Goal: Task Accomplishment & Management: Complete application form

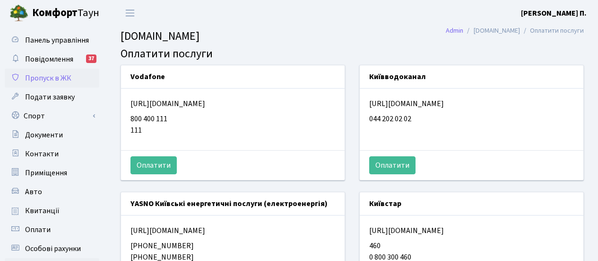
click at [54, 74] on span "Пропуск в ЖК" at bounding box center [48, 78] width 46 height 10
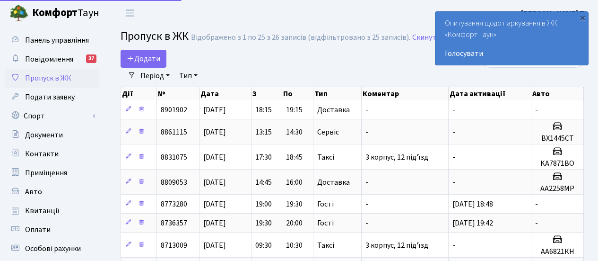
select select "25"
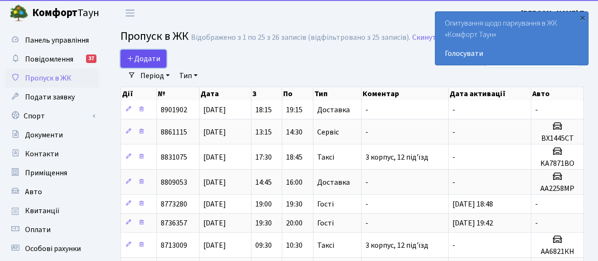
click at [150, 57] on span "Додати" at bounding box center [144, 58] width 34 height 10
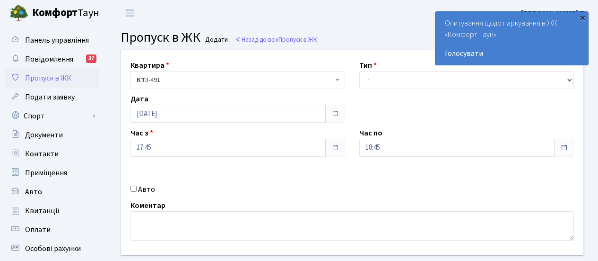
click at [584, 19] on div "×" at bounding box center [582, 17] width 9 height 9
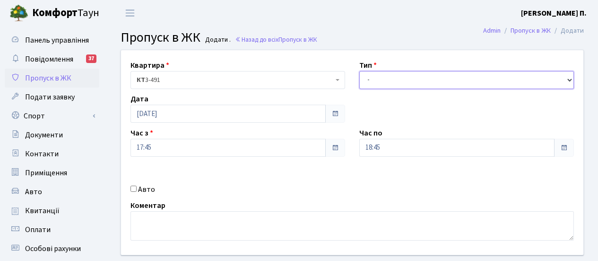
click at [569, 84] on select "- Доставка Таксі Гості Сервіс" at bounding box center [466, 80] width 215 height 18
select select "1"
click at [359, 71] on select "- Доставка Таксі Гості Сервіс" at bounding box center [466, 80] width 215 height 18
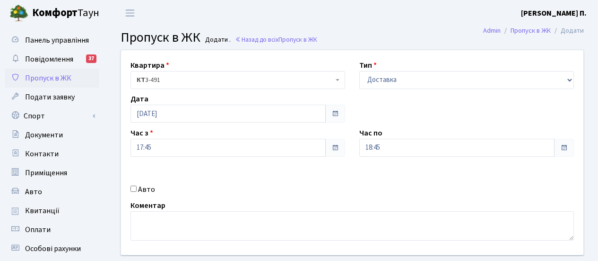
click at [140, 189] on label "Авто" at bounding box center [146, 188] width 17 height 11
click at [137, 189] on input "Авто" at bounding box center [134, 188] width 6 height 6
checkbox input "true"
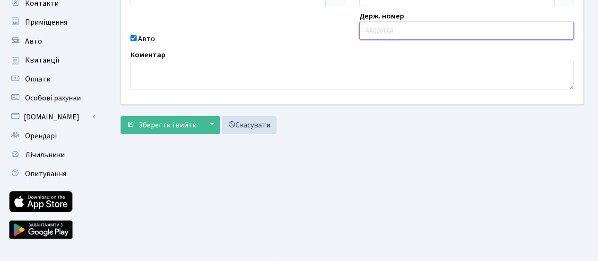
scroll to position [165, 0]
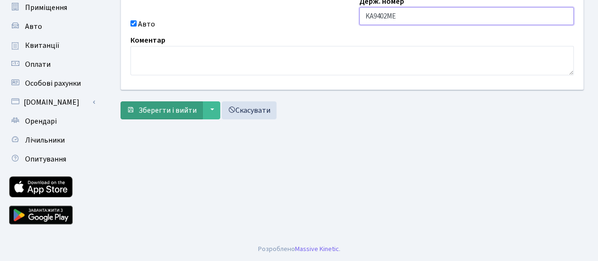
type input "KA9402ME"
click at [176, 107] on span "Зберегти і вийти" at bounding box center [168, 110] width 58 height 10
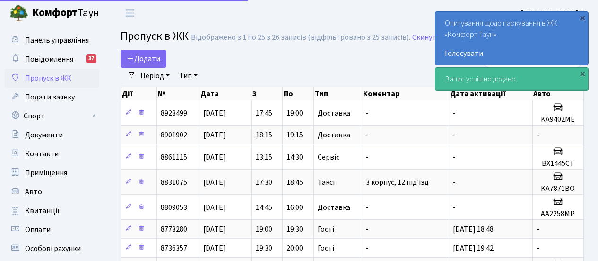
select select "25"
